Goal: Task Accomplishment & Management: Manage account settings

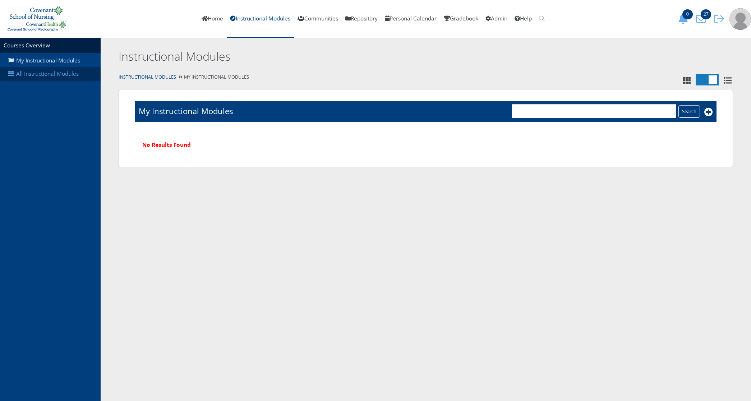
click at [64, 77] on link "All Instructional Modules" at bounding box center [50, 74] width 101 height 14
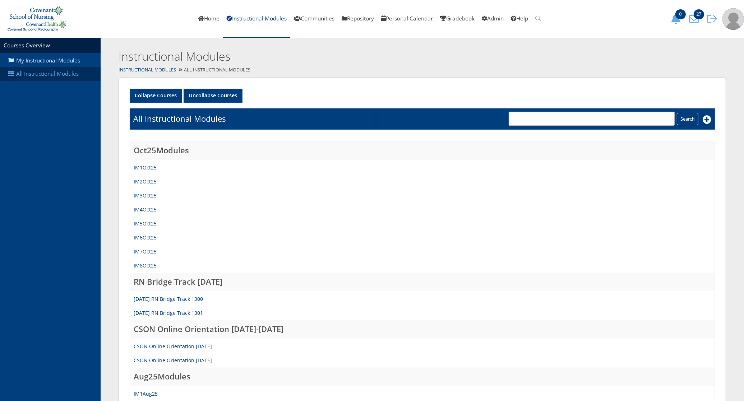
click at [66, 73] on link "All Instructional Modules" at bounding box center [50, 74] width 101 height 14
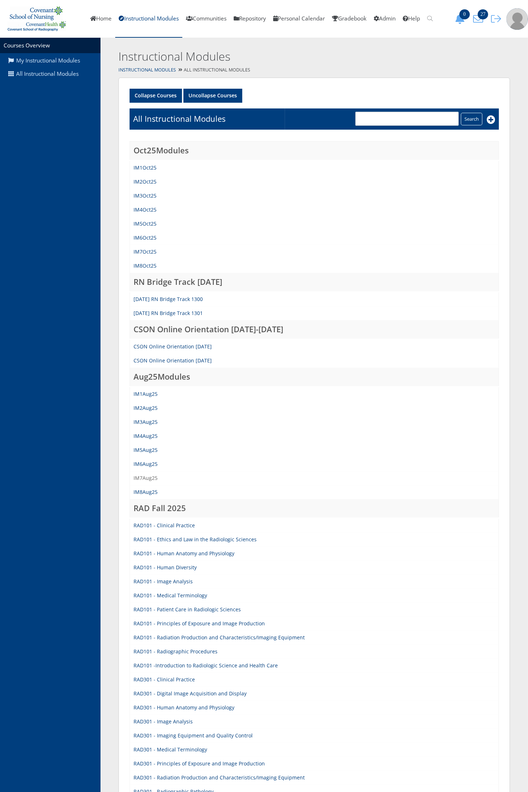
click at [143, 401] on link "IM7Aug25" at bounding box center [146, 478] width 24 height 7
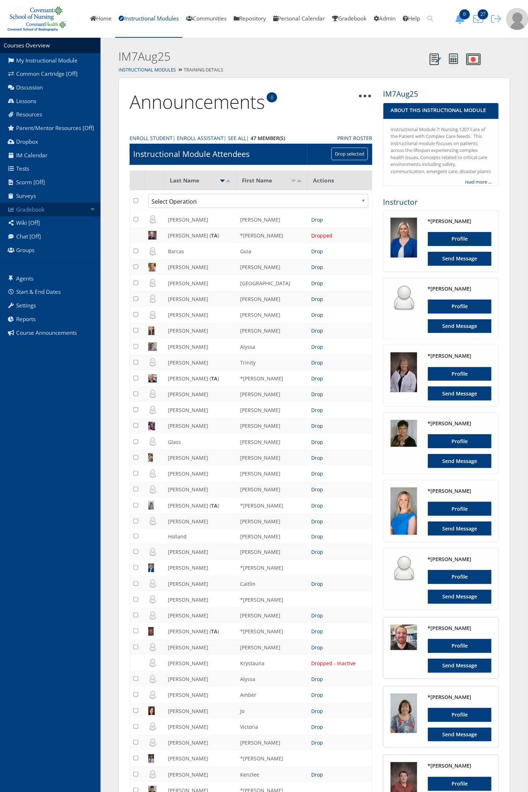
click at [63, 210] on link "Gradebook" at bounding box center [50, 210] width 101 height 14
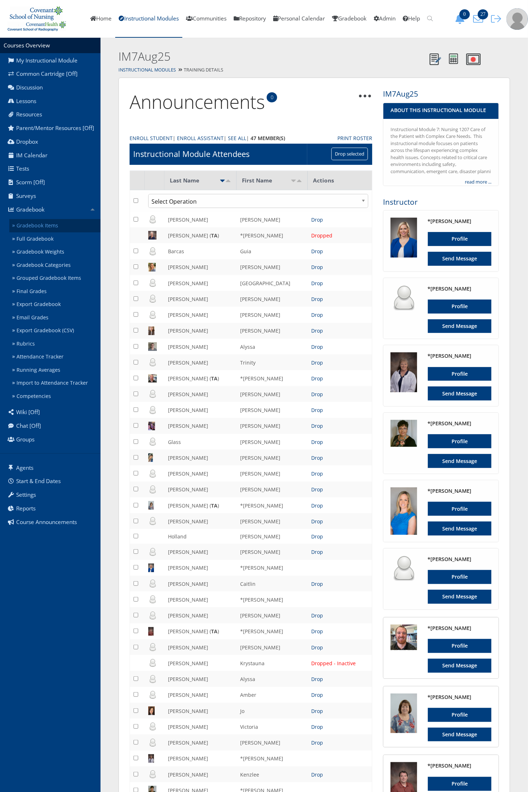
click at [54, 225] on link "Gradebook Items" at bounding box center [54, 225] width 91 height 13
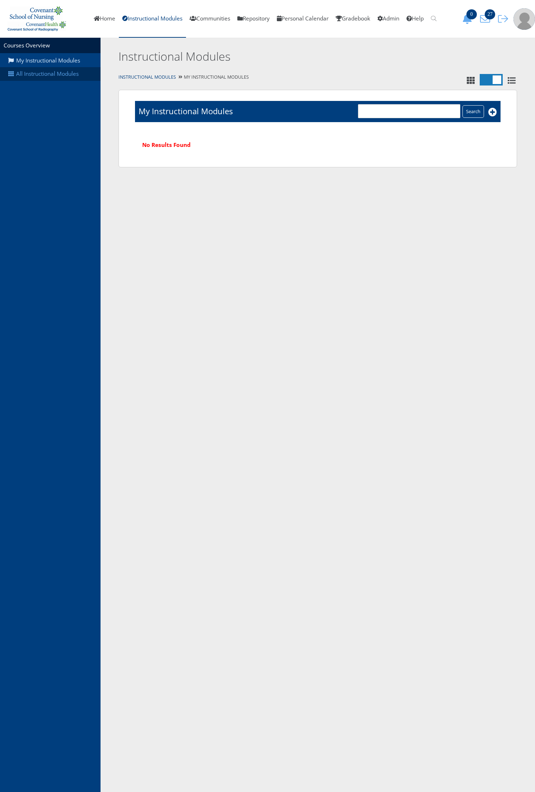
click at [77, 75] on link "All Instructional Modules" at bounding box center [50, 74] width 101 height 14
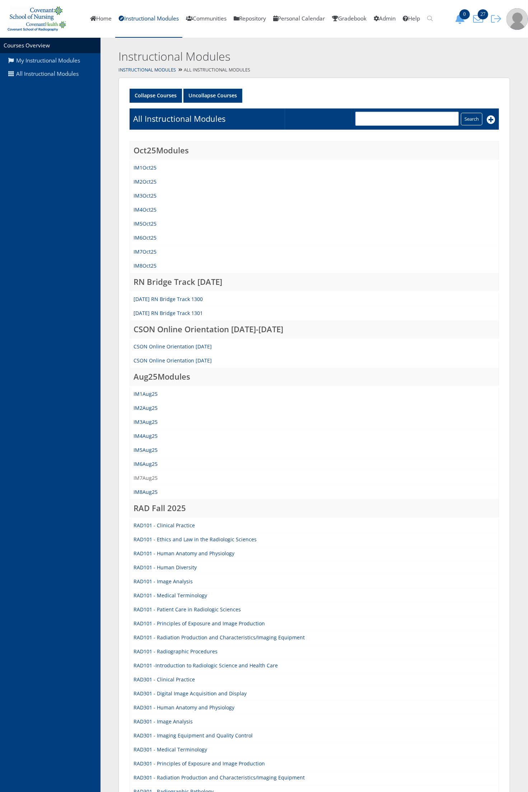
click at [150, 478] on link "IM7Aug25" at bounding box center [146, 478] width 24 height 7
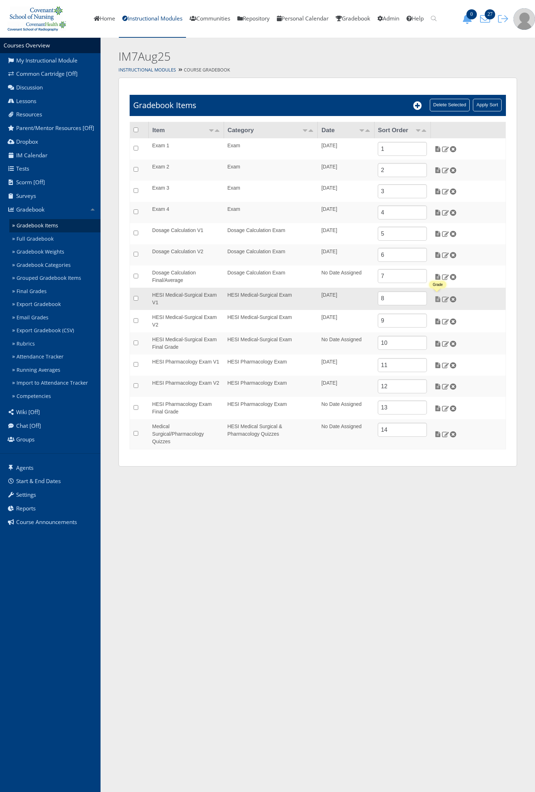
click at [439, 300] on img at bounding box center [438, 299] width 8 height 6
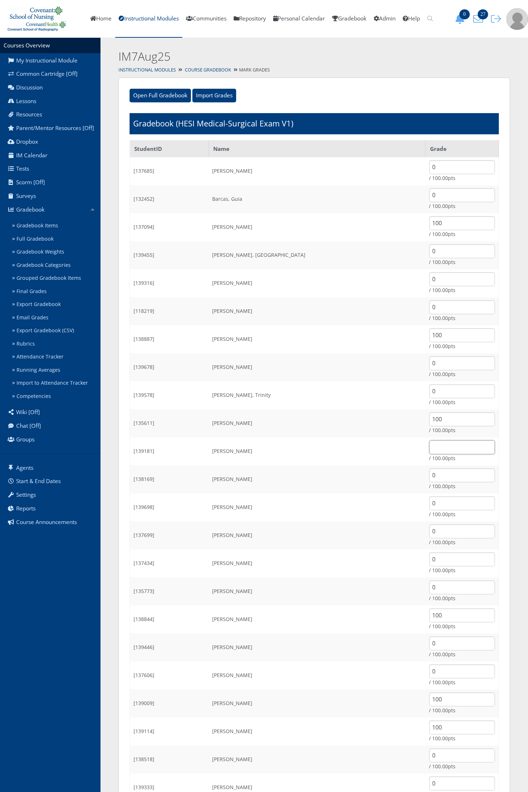
click at [430, 445] on input "text" at bounding box center [463, 447] width 66 height 14
type input "100"
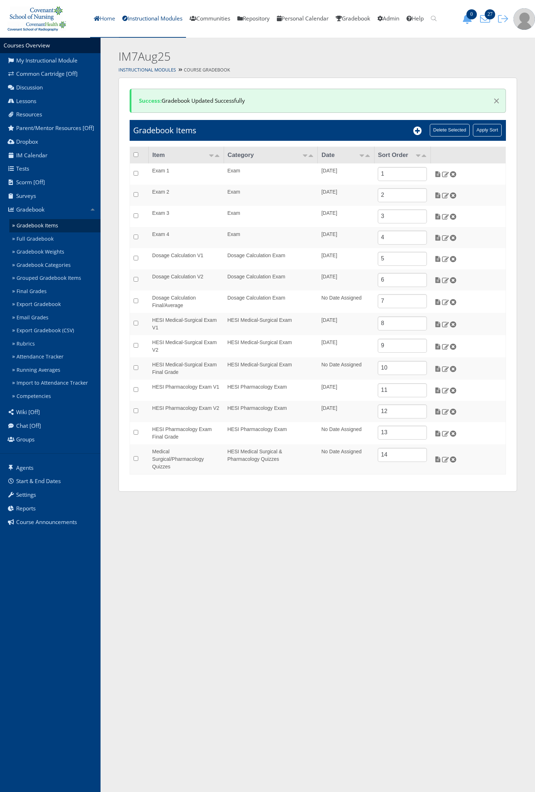
click at [97, 13] on link "Home" at bounding box center [104, 19] width 29 height 38
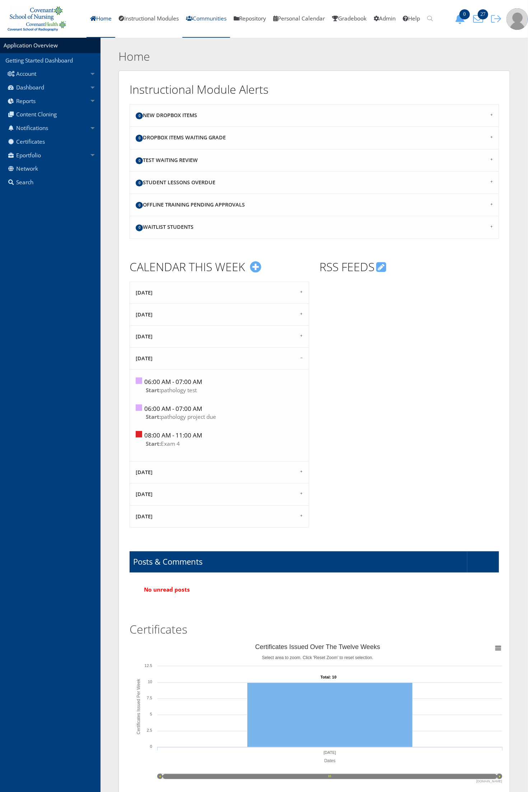
click at [202, 13] on link "Communities" at bounding box center [206, 19] width 48 height 38
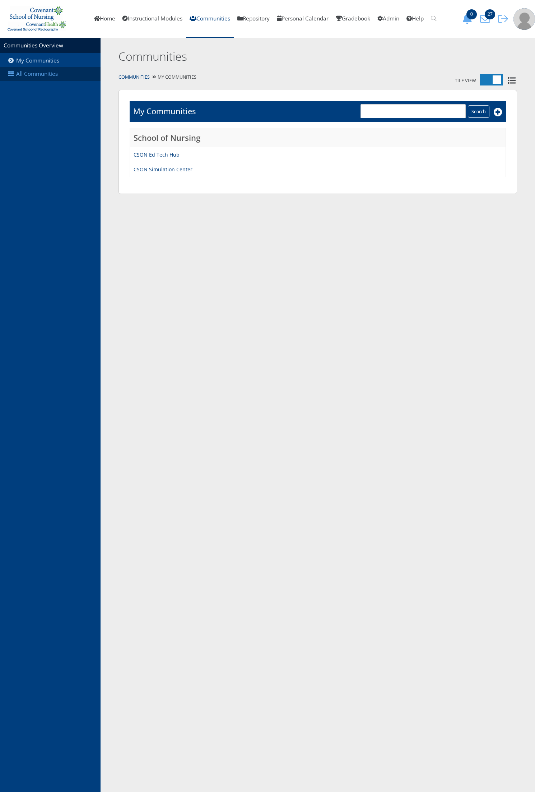
click at [44, 74] on link "All Communities" at bounding box center [50, 74] width 101 height 14
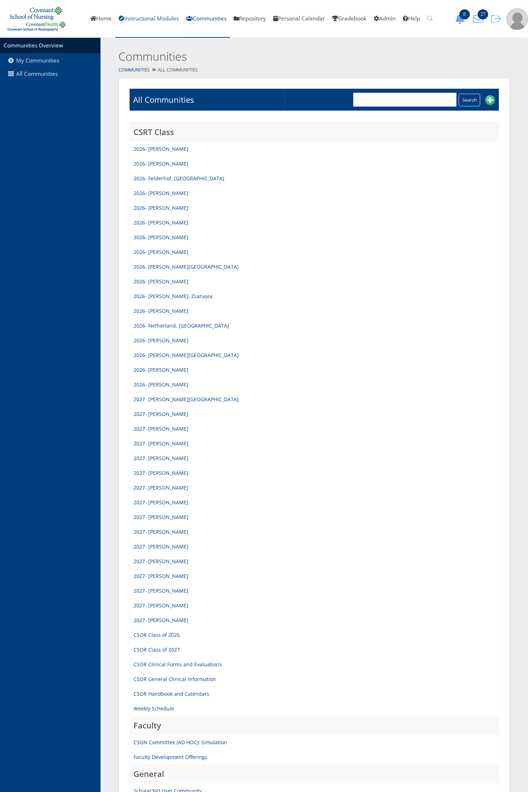
click at [147, 14] on link "Instructional Modules" at bounding box center [148, 19] width 67 height 38
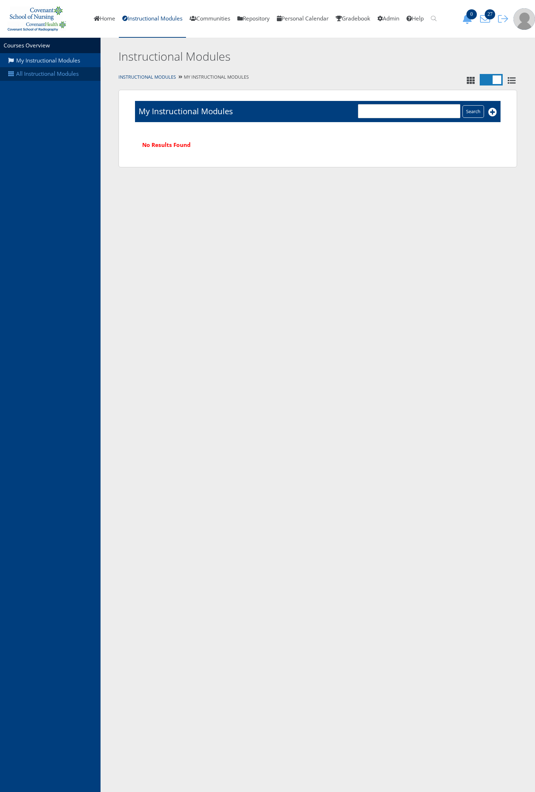
click at [49, 70] on link "All Instructional Modules" at bounding box center [50, 74] width 101 height 14
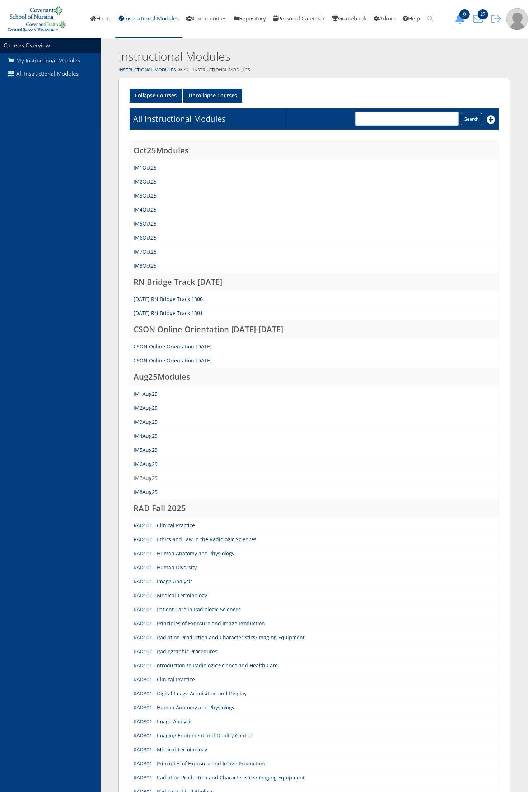
click at [150, 475] on link "IM7Aug25" at bounding box center [146, 478] width 24 height 7
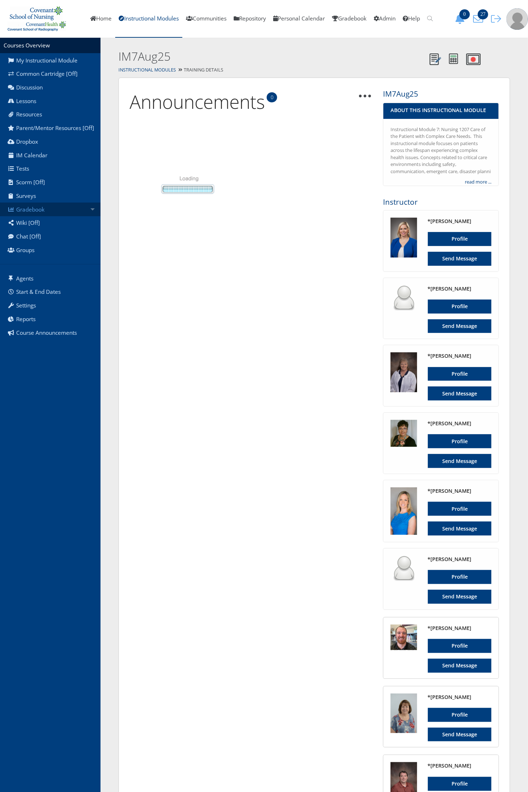
click at [73, 213] on link "Gradebook" at bounding box center [50, 210] width 101 height 14
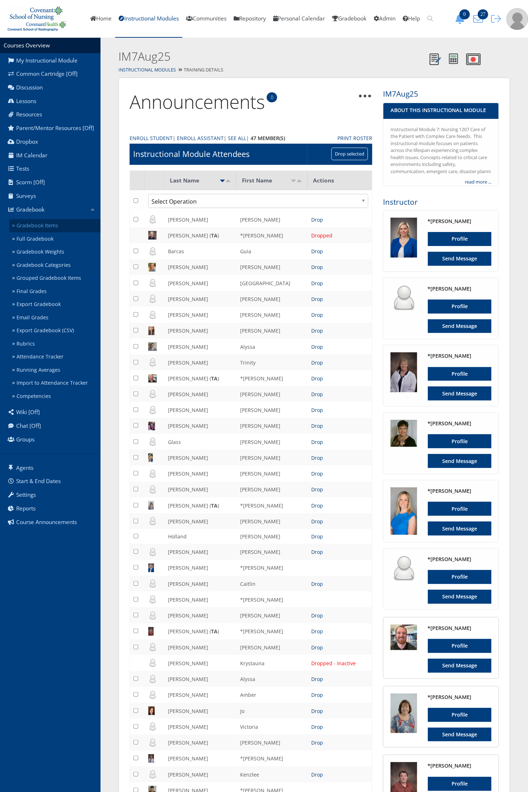
click at [38, 225] on link "Gradebook Items" at bounding box center [54, 225] width 91 height 13
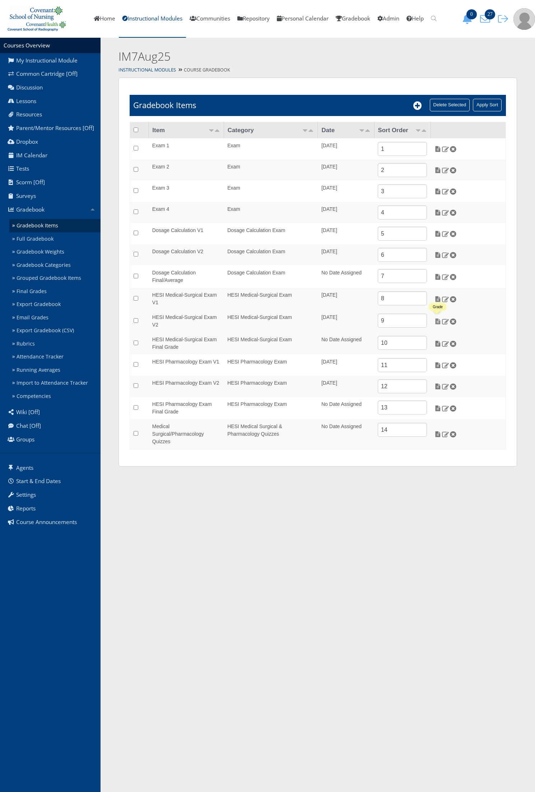
click at [438, 322] on img at bounding box center [438, 321] width 8 height 6
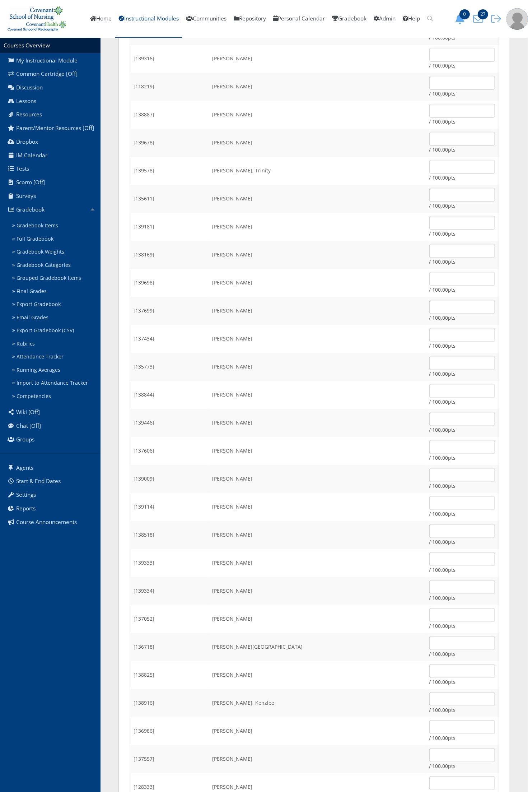
scroll to position [274, 0]
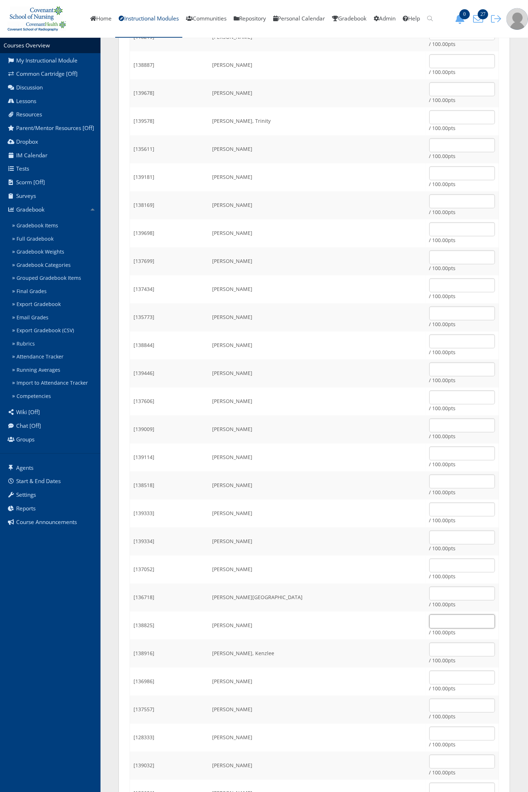
click at [430, 625] on input "text" at bounding box center [463, 622] width 66 height 14
type input "100"
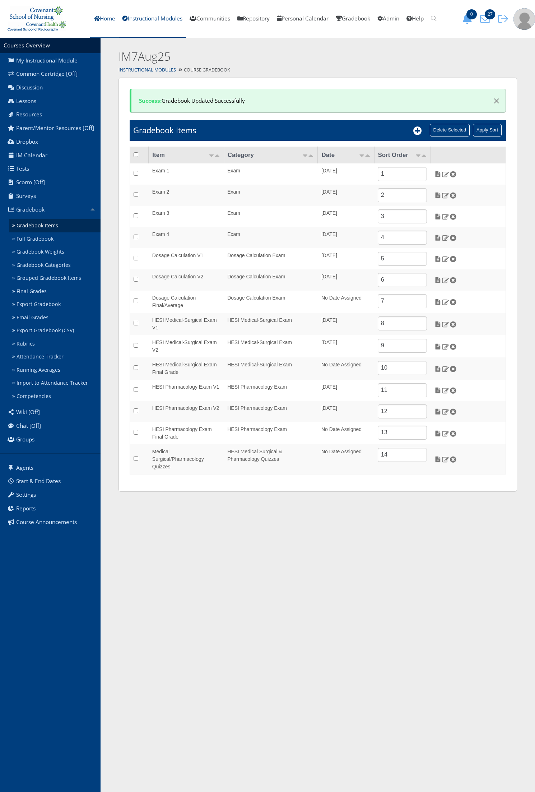
click at [103, 20] on link "Home" at bounding box center [104, 19] width 29 height 38
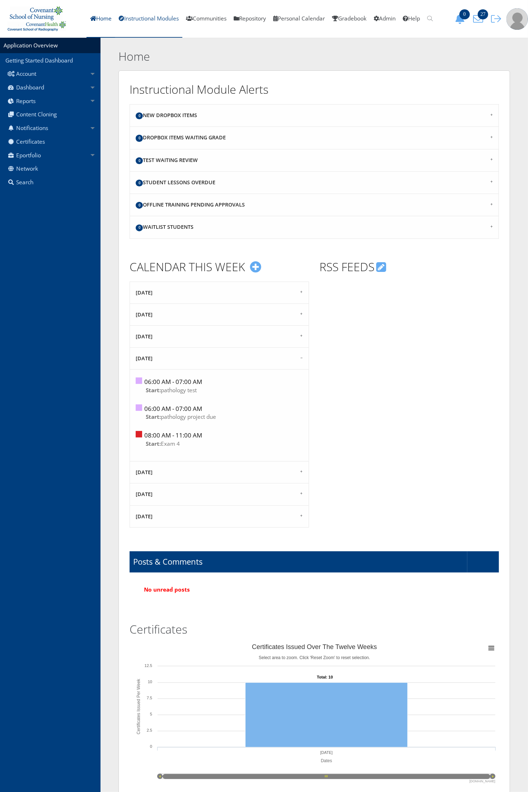
click at [152, 15] on link "Instructional Modules" at bounding box center [148, 19] width 67 height 38
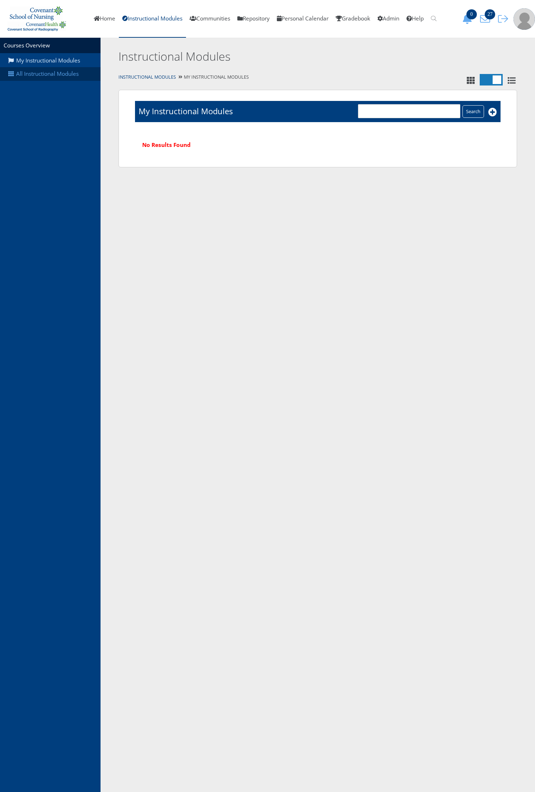
click at [52, 78] on link "All Instructional Modules" at bounding box center [50, 74] width 101 height 14
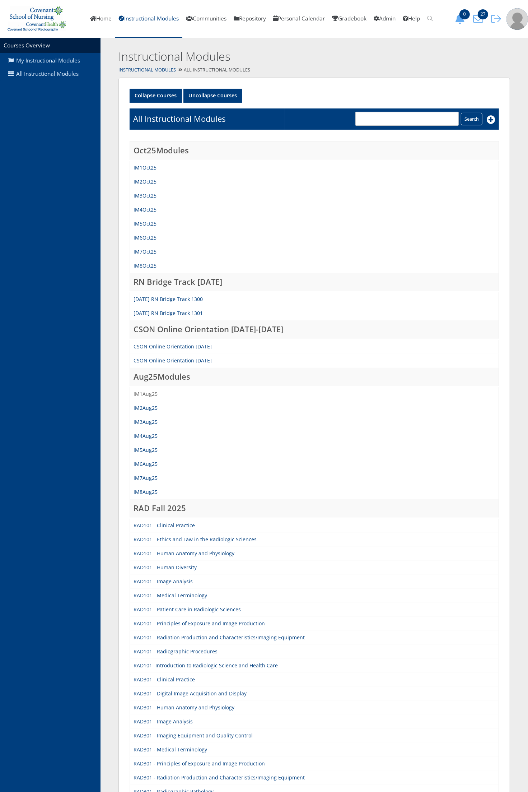
click at [153, 392] on link "IM1Aug25" at bounding box center [146, 393] width 24 height 7
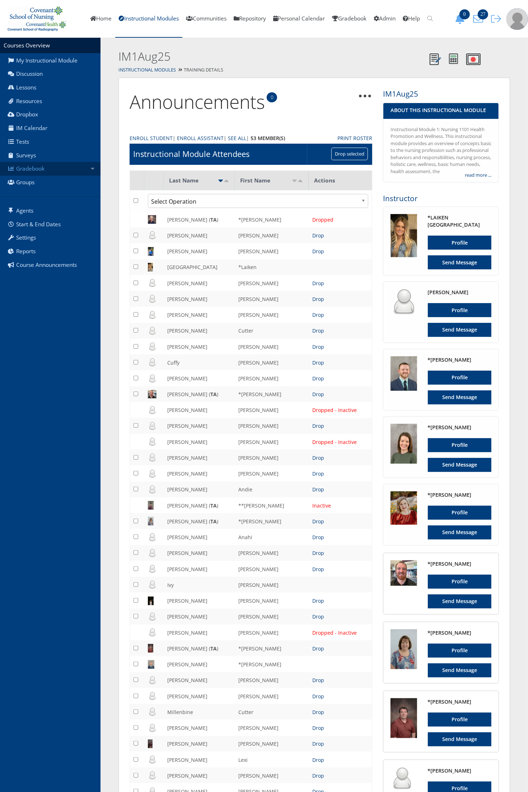
click at [46, 169] on link "Gradebook" at bounding box center [50, 169] width 101 height 14
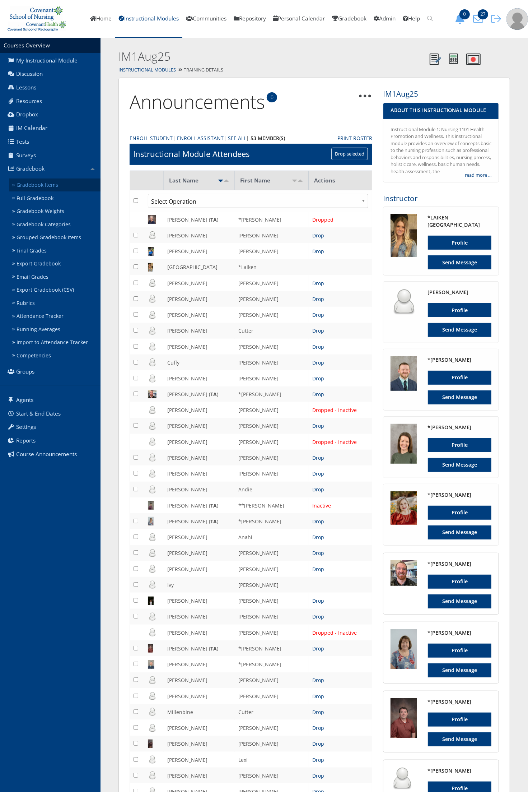
click at [43, 187] on link "Gradebook Items" at bounding box center [54, 185] width 91 height 13
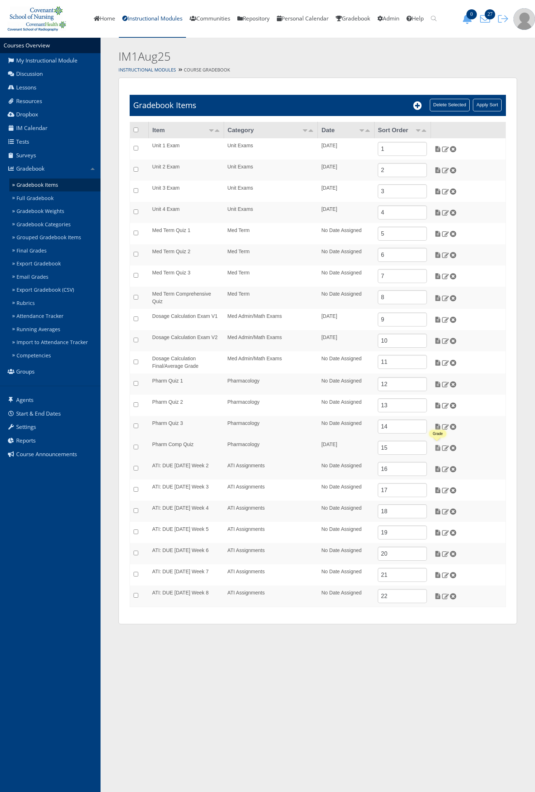
click at [435, 448] on img at bounding box center [438, 448] width 8 height 6
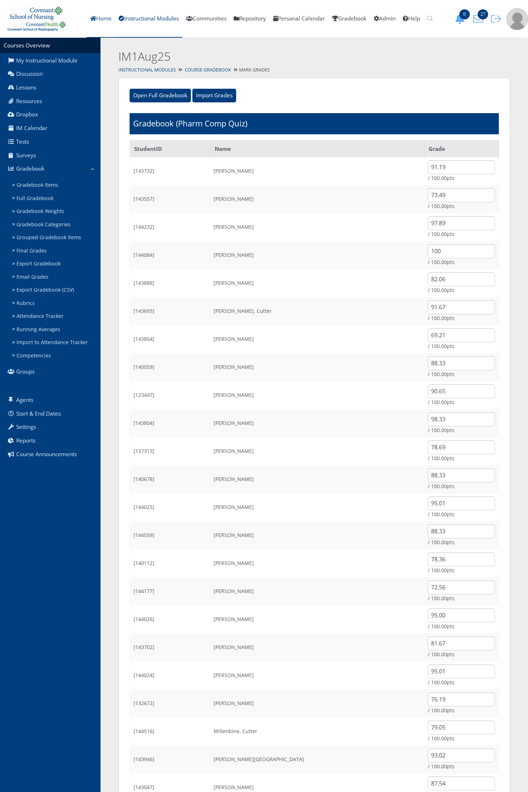
click at [87, 14] on link "Home" at bounding box center [101, 19] width 29 height 38
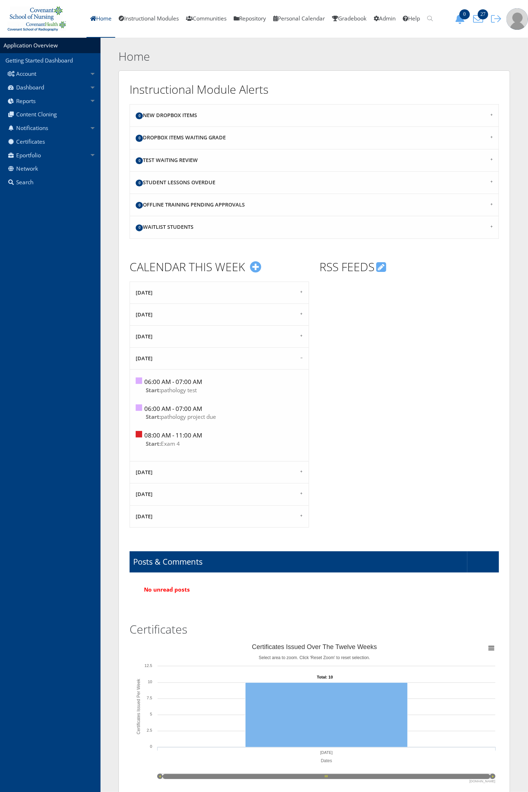
click at [395, 316] on div at bounding box center [410, 358] width 180 height 153
click at [128, 20] on link "Instructional Modules" at bounding box center [148, 19] width 67 height 38
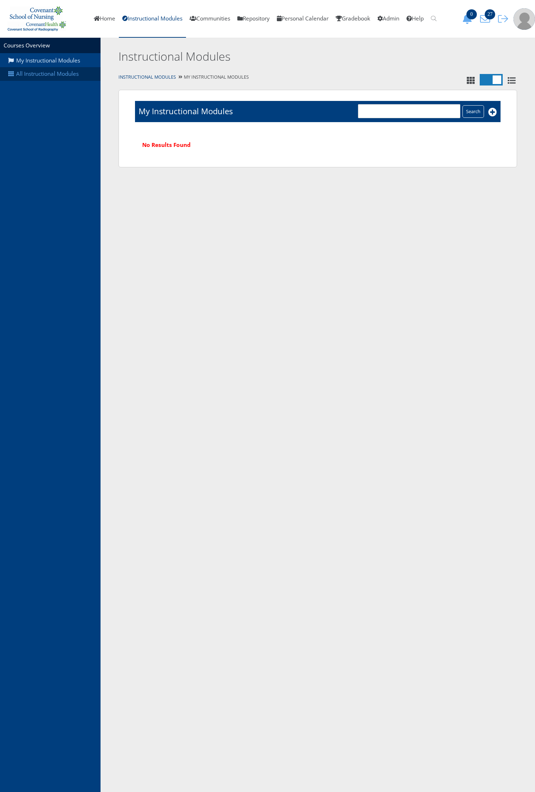
click at [51, 78] on link "All Instructional Modules" at bounding box center [50, 74] width 101 height 14
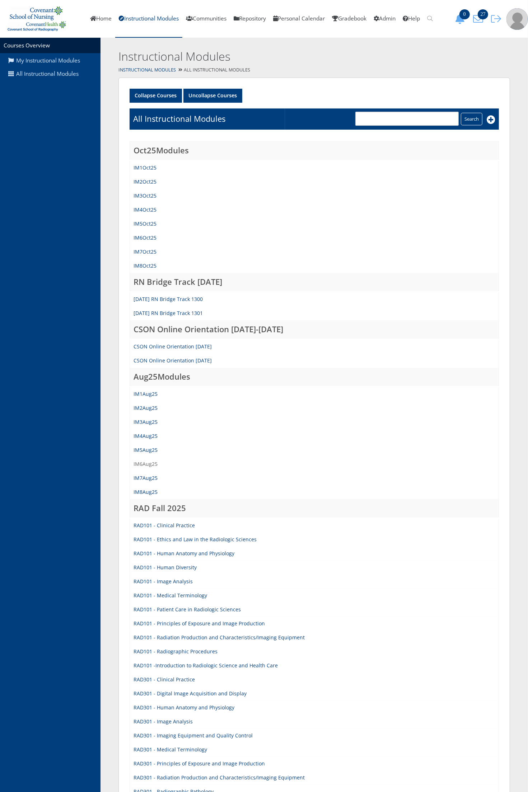
click at [146, 464] on link "IM6Aug25" at bounding box center [146, 464] width 24 height 7
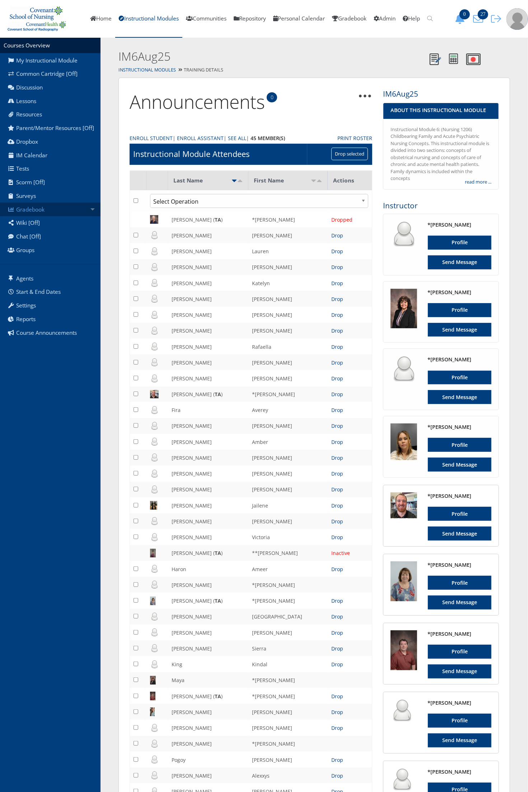
click at [65, 207] on link "Gradebook" at bounding box center [50, 210] width 101 height 14
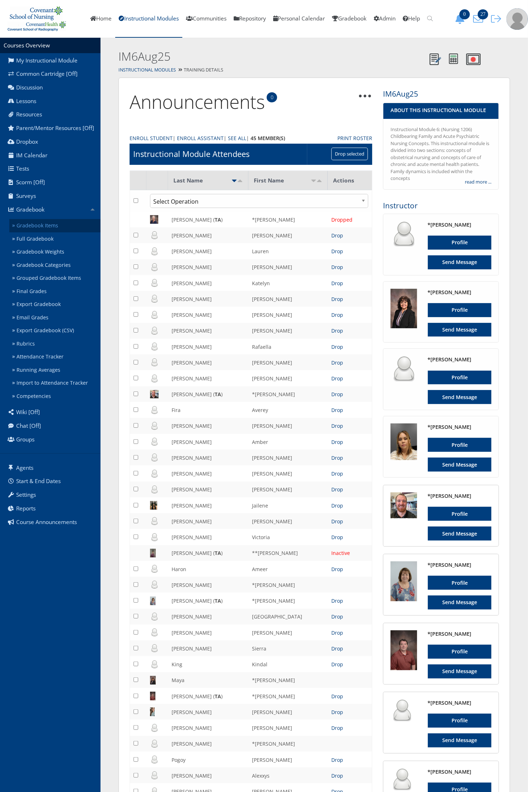
click at [58, 223] on link "Gradebook Items" at bounding box center [54, 225] width 91 height 13
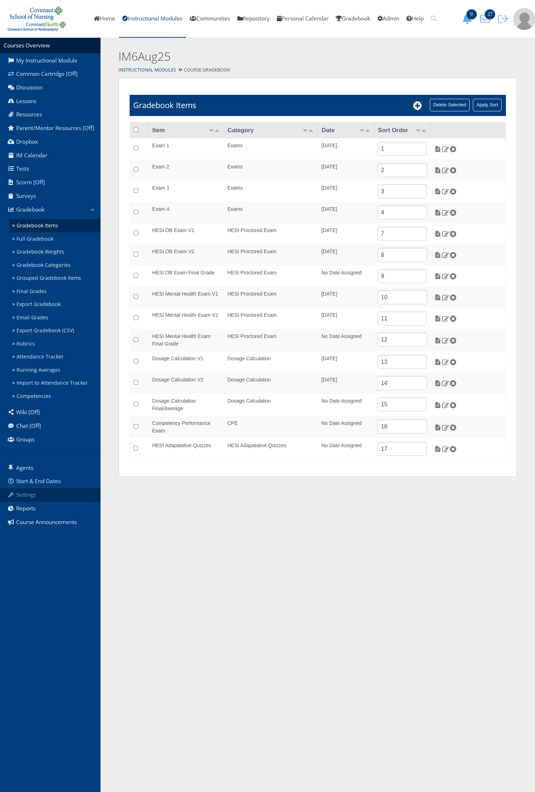
click at [43, 493] on link "Settings" at bounding box center [50, 495] width 101 height 14
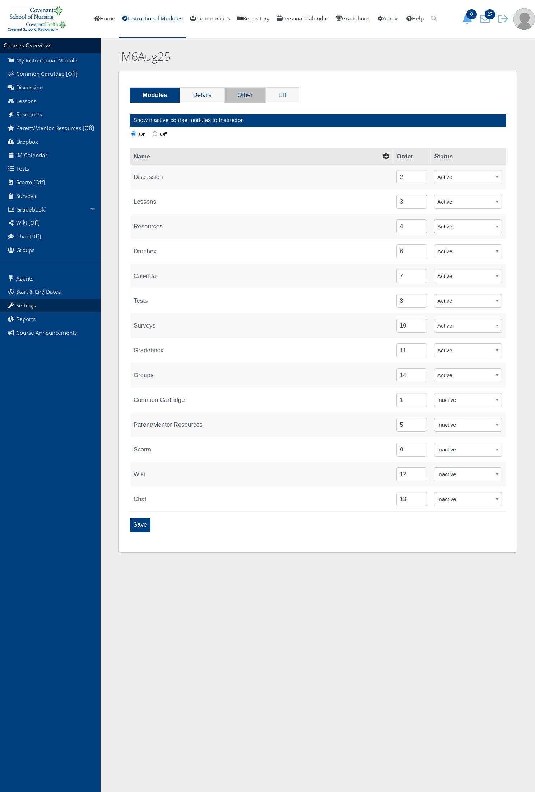
click at [239, 96] on link "Other" at bounding box center [245, 95] width 40 height 15
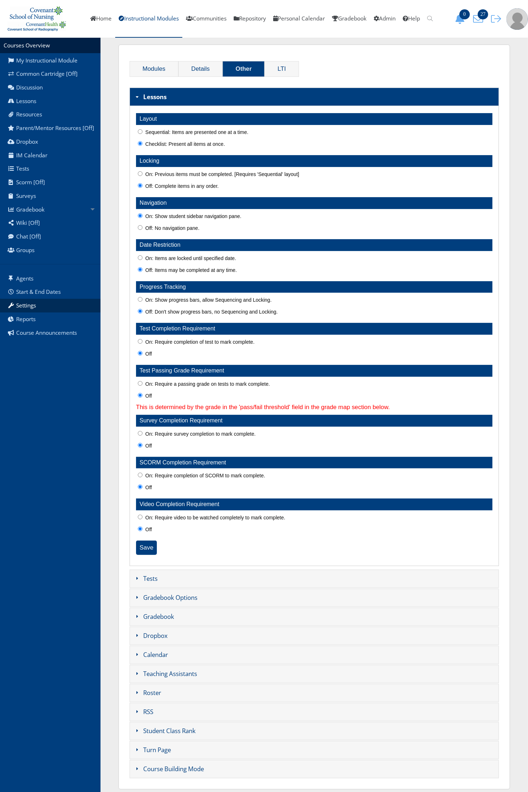
scroll to position [40, 0]
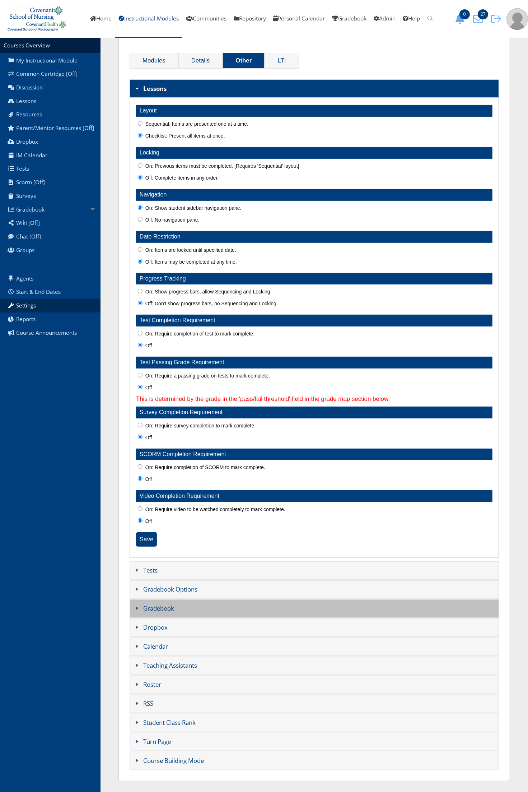
click at [153, 610] on h3 "Gradebook" at bounding box center [315, 609] width 370 height 18
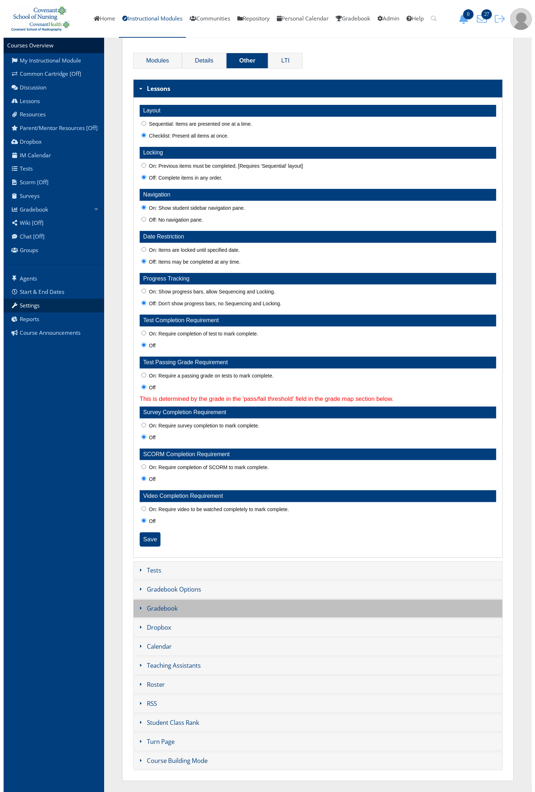
scroll to position [0, 0]
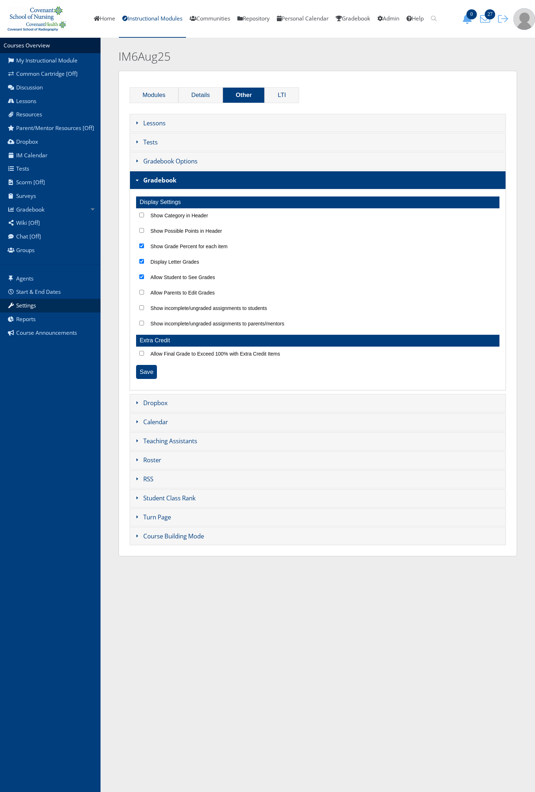
click at [141, 248] on input "Show Grade Percent for each item" at bounding box center [141, 246] width 5 height 5
checkbox input "false"
click at [142, 262] on input "Display Letter Grades" at bounding box center [141, 261] width 5 height 5
checkbox input "false"
click at [143, 277] on input "Allow Student to See Grades" at bounding box center [141, 276] width 5 height 5
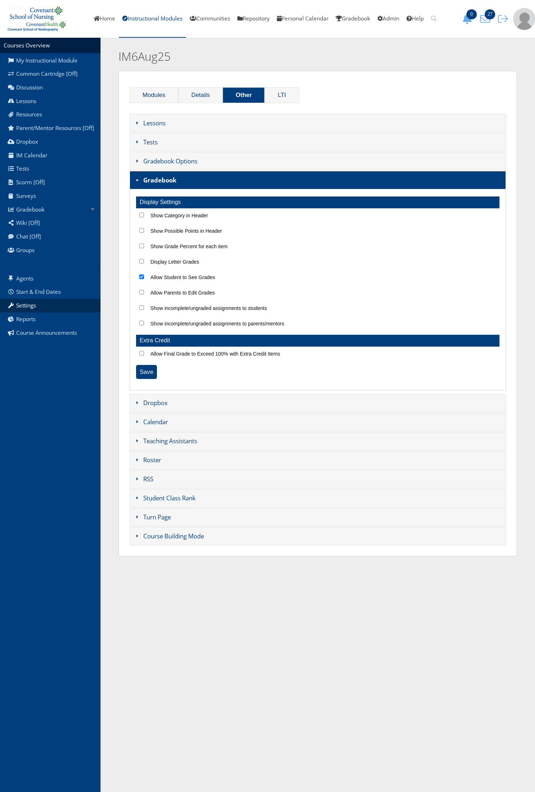
checkbox input "false"
click at [142, 375] on input "Save" at bounding box center [146, 372] width 21 height 14
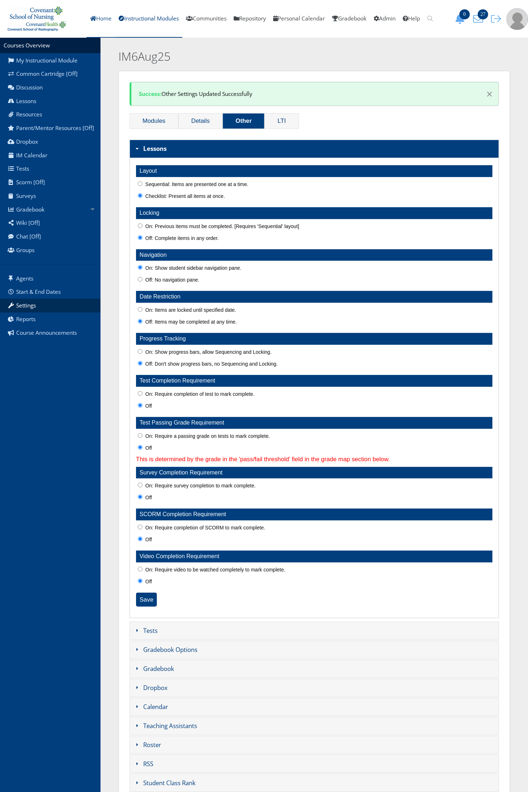
click at [89, 15] on link "Home" at bounding box center [101, 19] width 29 height 38
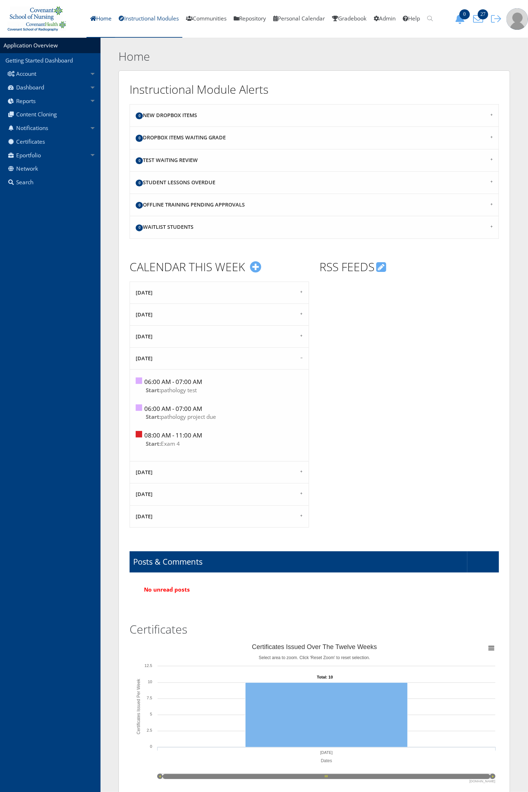
click at [166, 16] on link "Instructional Modules" at bounding box center [148, 19] width 67 height 38
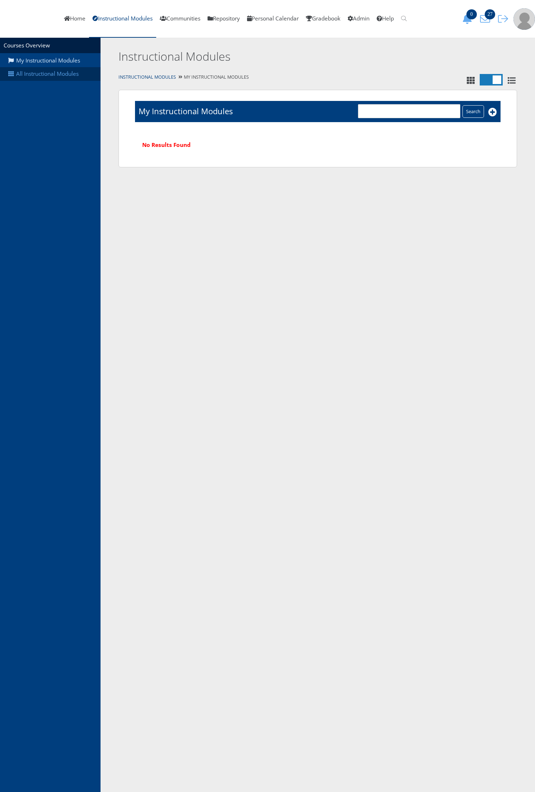
click at [53, 76] on link "All Instructional Modules" at bounding box center [50, 74] width 101 height 14
